Goal: Navigation & Orientation: Find specific page/section

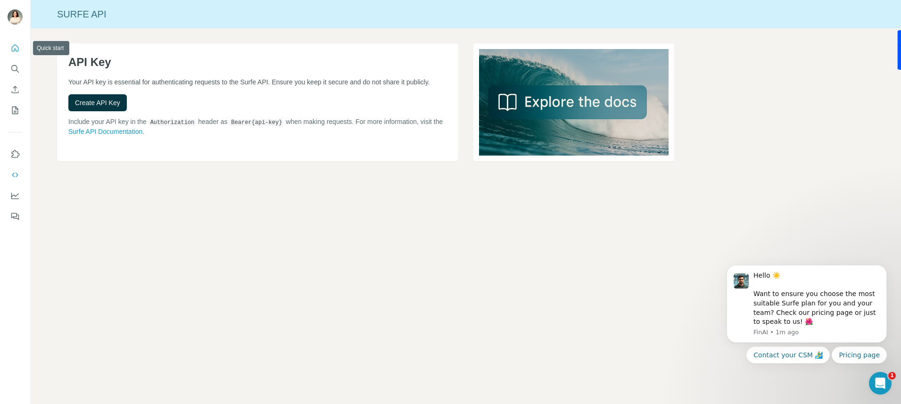
click at [19, 47] on icon "Quick start" at bounding box center [14, 47] width 9 height 9
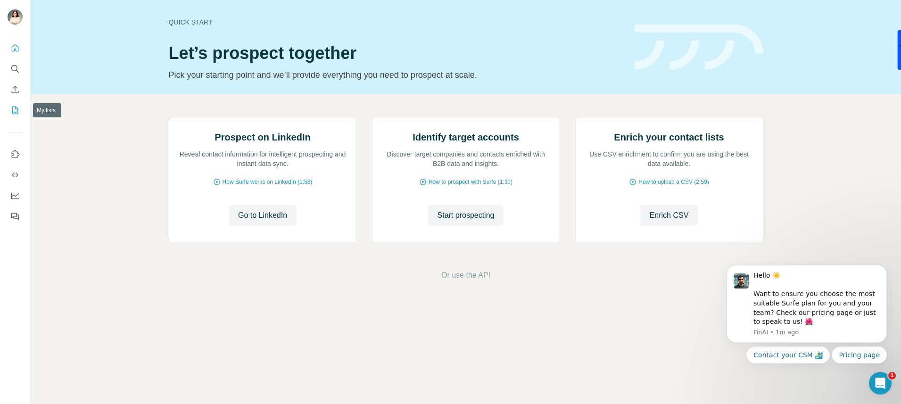
click at [15, 114] on icon "My lists" at bounding box center [15, 111] width 6 height 8
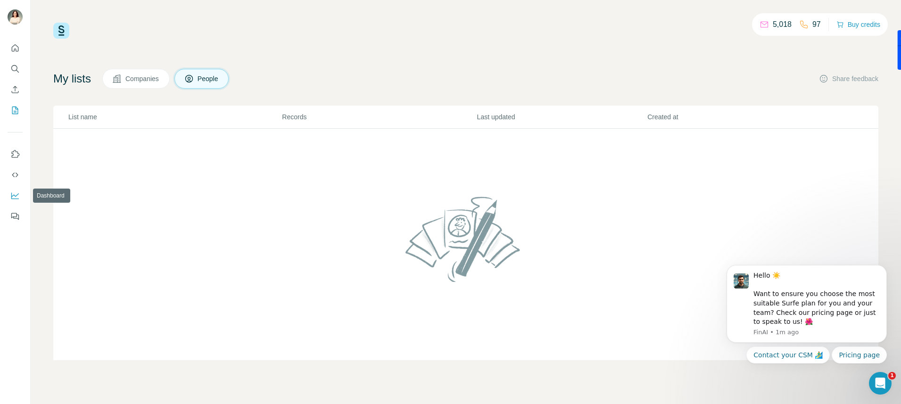
click at [16, 191] on icon "Dashboard" at bounding box center [14, 195] width 9 height 9
click at [730, 8] on div "5,018 97 Buy credits My lists Companies People Share feedback List name Records…" at bounding box center [466, 202] width 870 height 404
